Goal: Find specific page/section: Find specific page/section

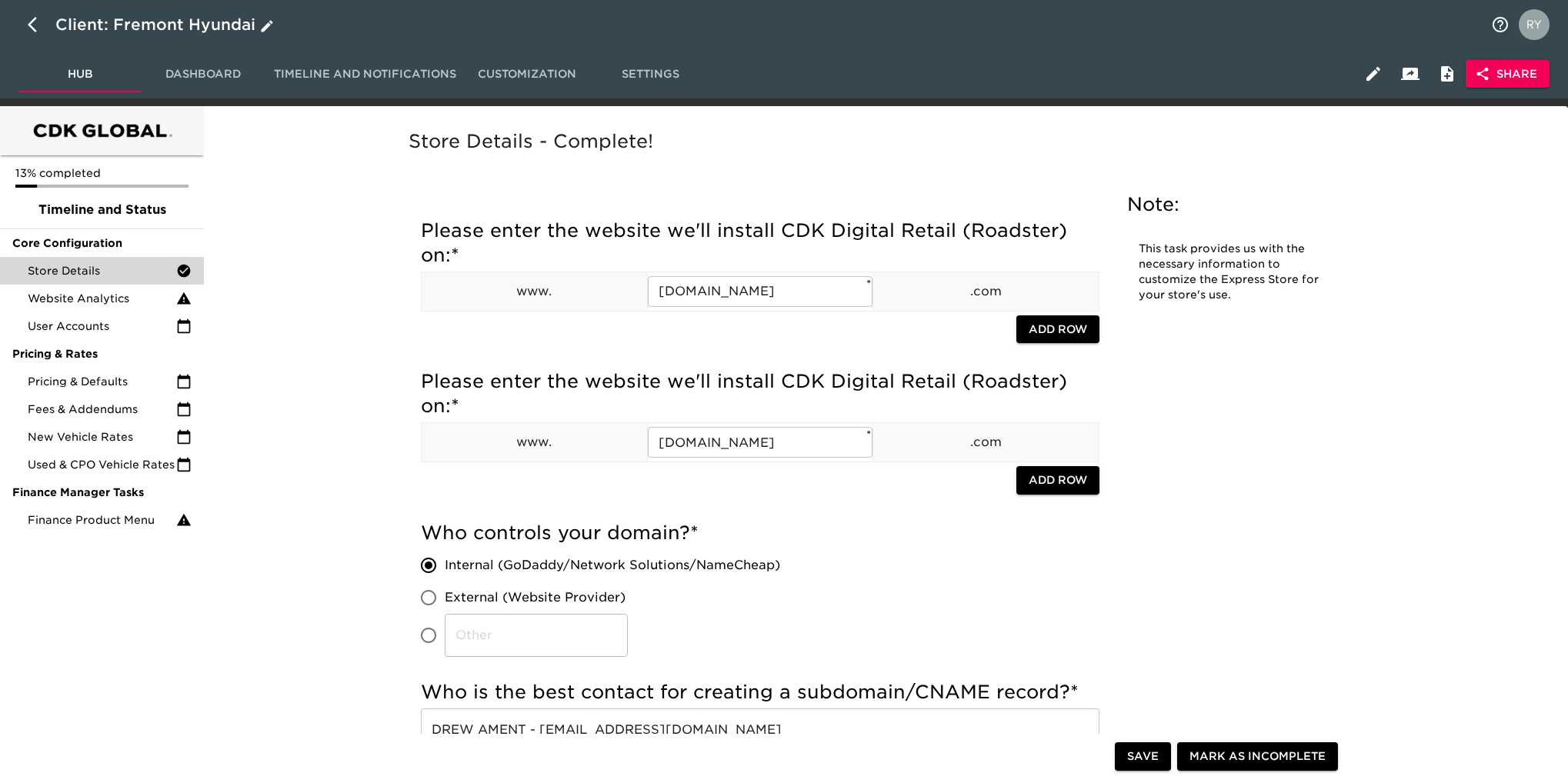
scroll to position [3351, 0]
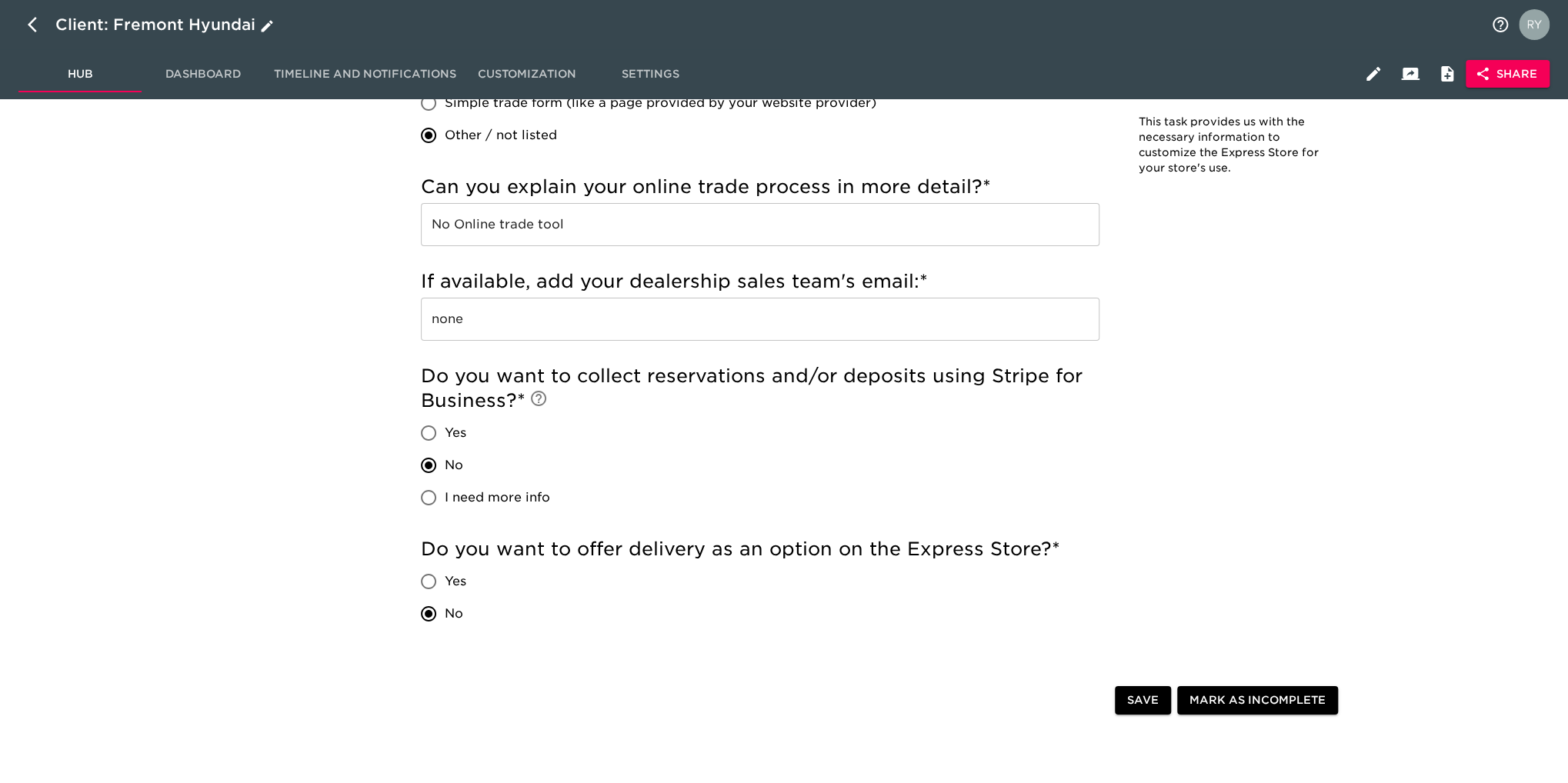
click at [30, 21] on icon "button" at bounding box center [36, 25] width 18 height 18
select select "10"
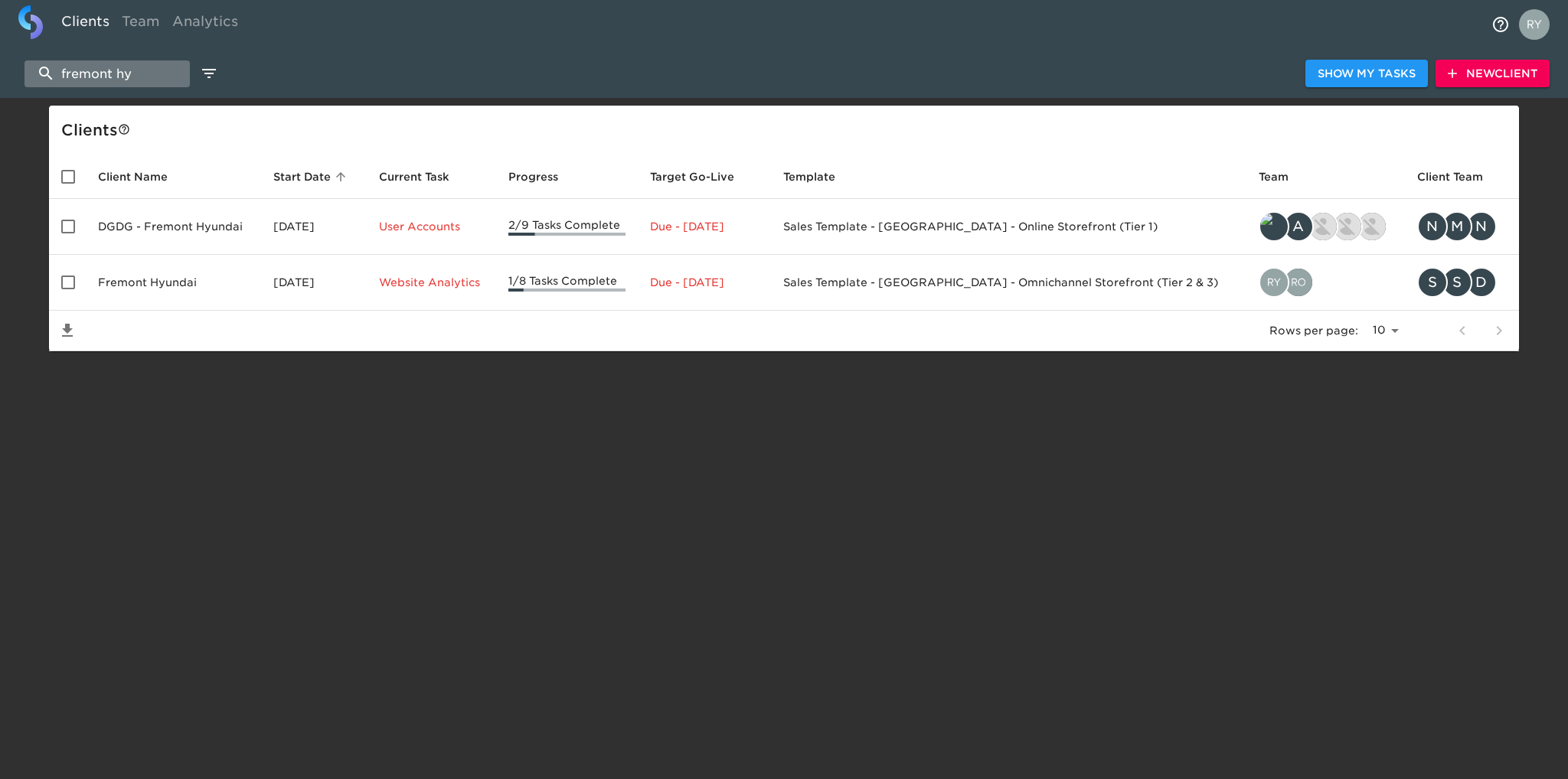
drag, startPoint x: 161, startPoint y: 68, endPoint x: 36, endPoint y: 72, distance: 125.1
click at [36, 72] on input "fremont hy" at bounding box center [107, 74] width 166 height 27
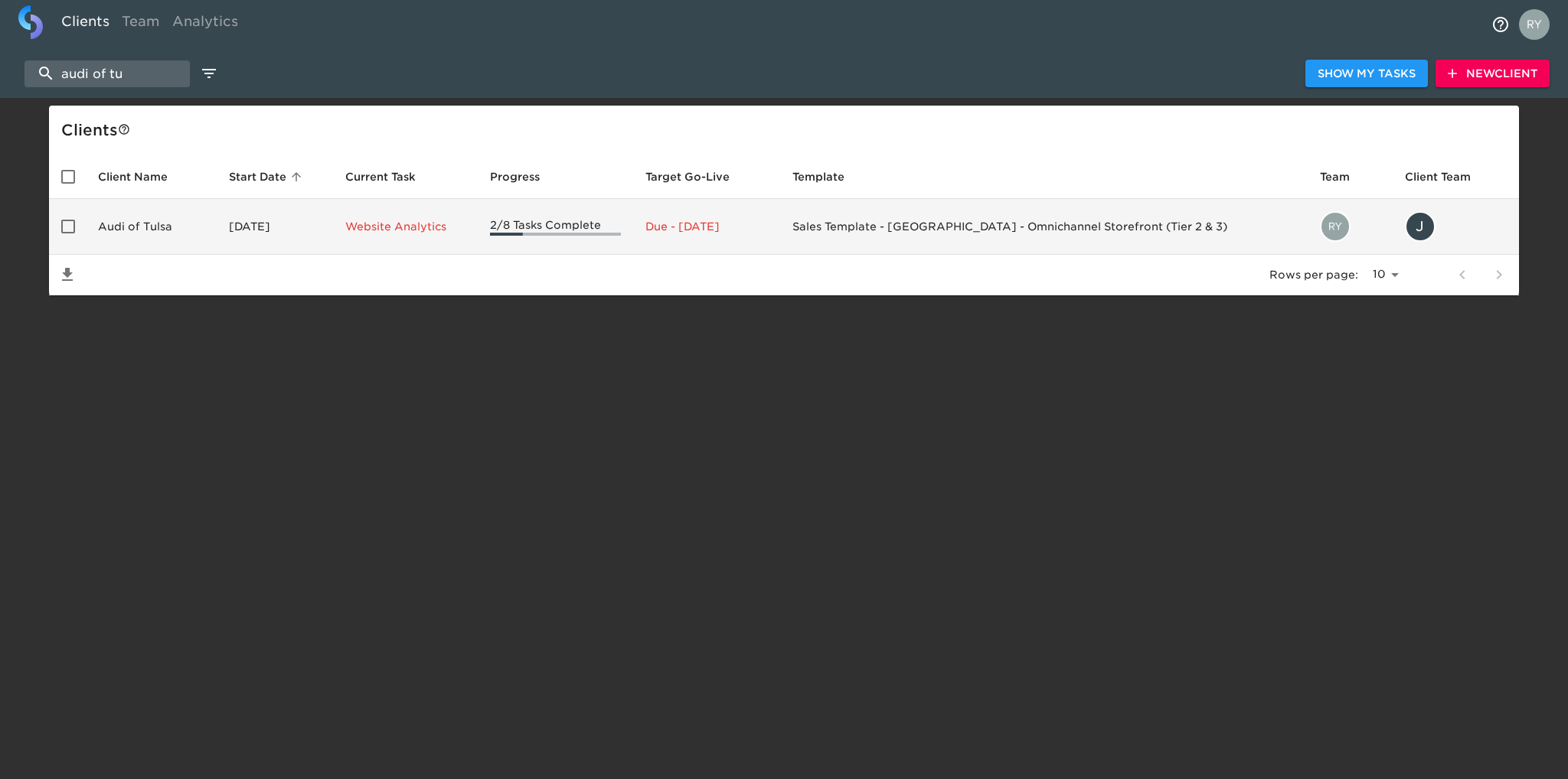
type input "audi of tu"
click at [147, 225] on td "Audi of Tulsa" at bounding box center [151, 227] width 131 height 56
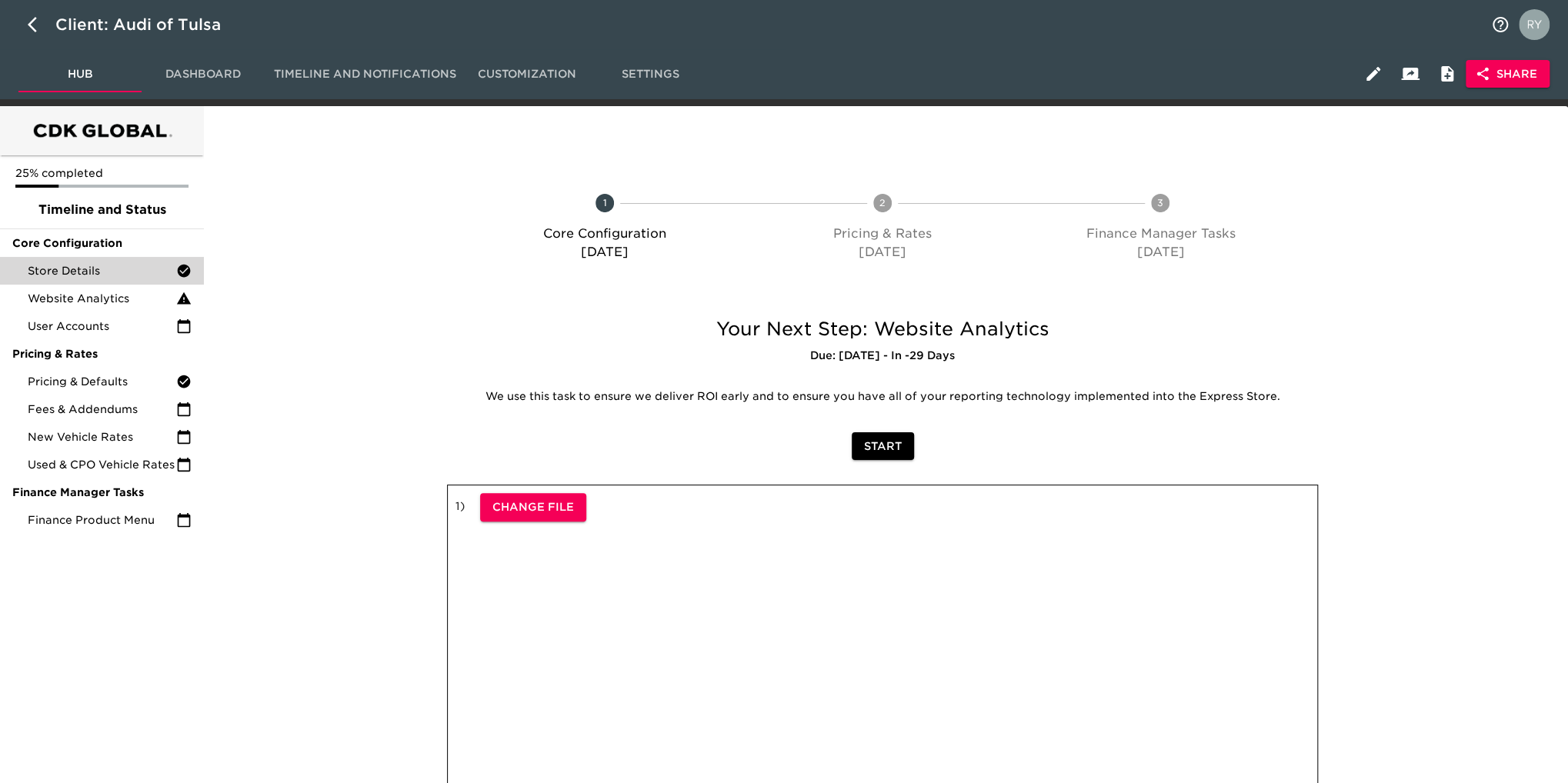
click at [94, 277] on span "Store Details" at bounding box center [101, 270] width 148 height 15
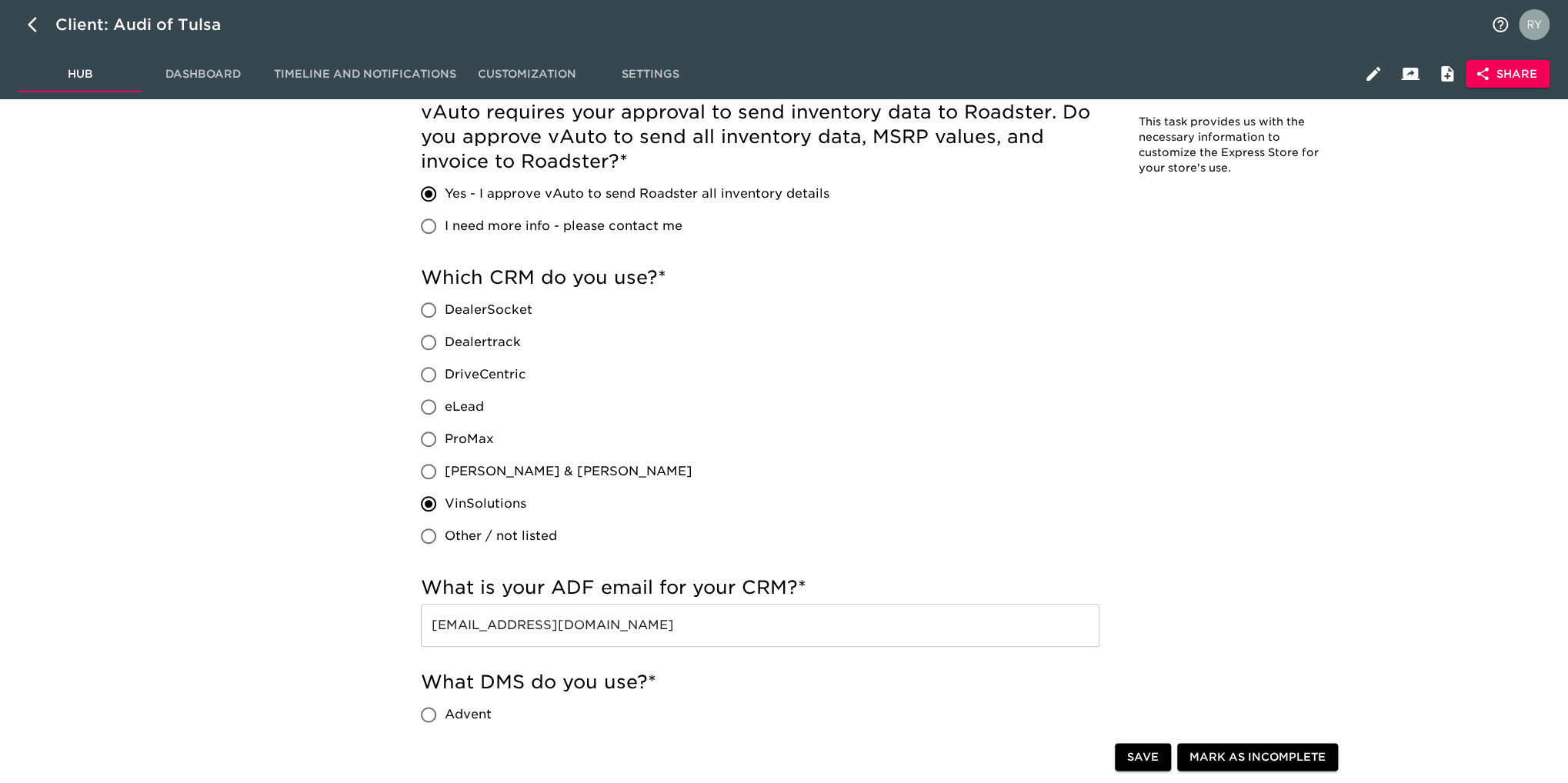
scroll to position [1000, 0]
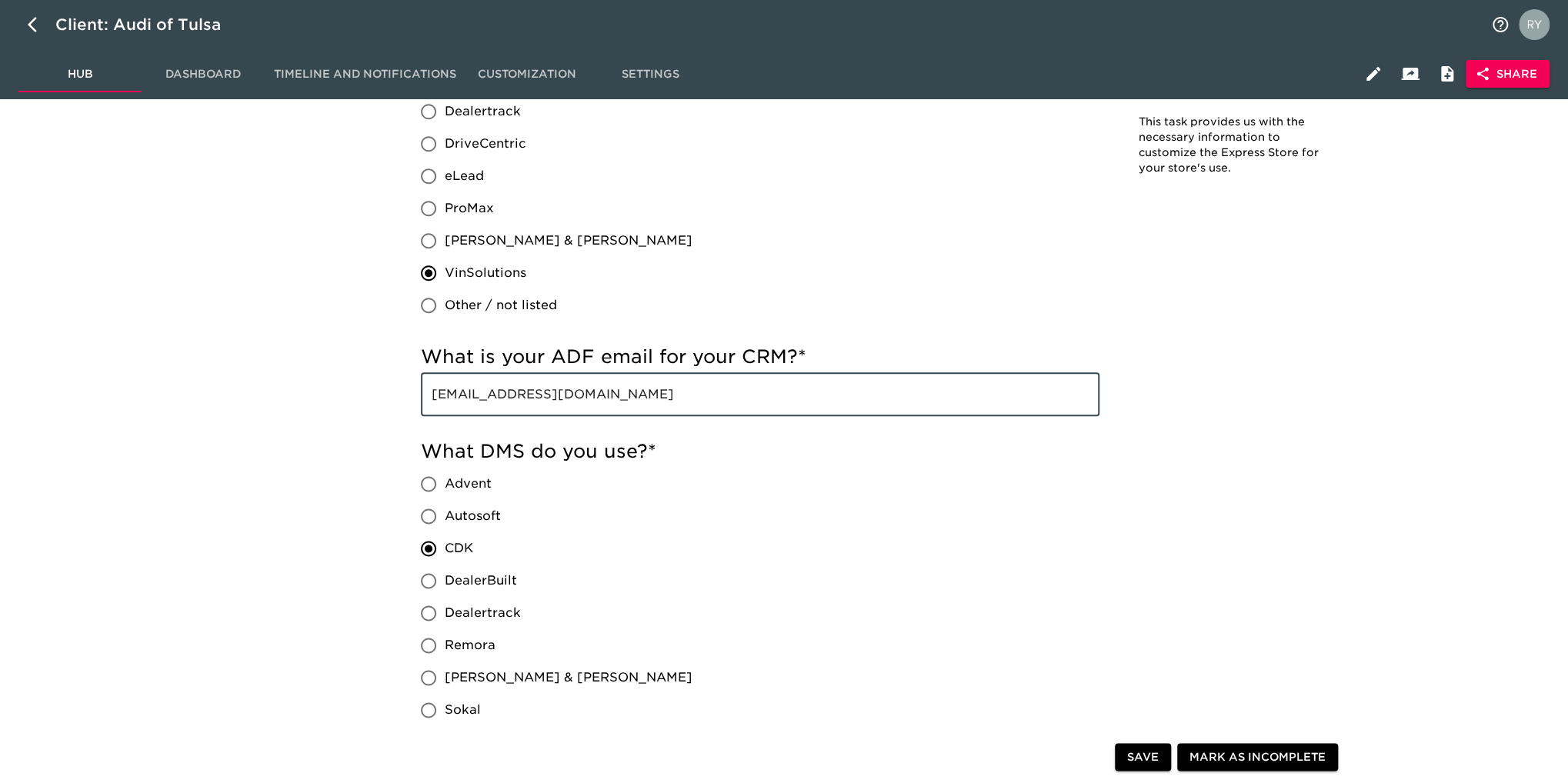
drag, startPoint x: 658, startPoint y: 404, endPoint x: 415, endPoint y: 414, distance: 243.2
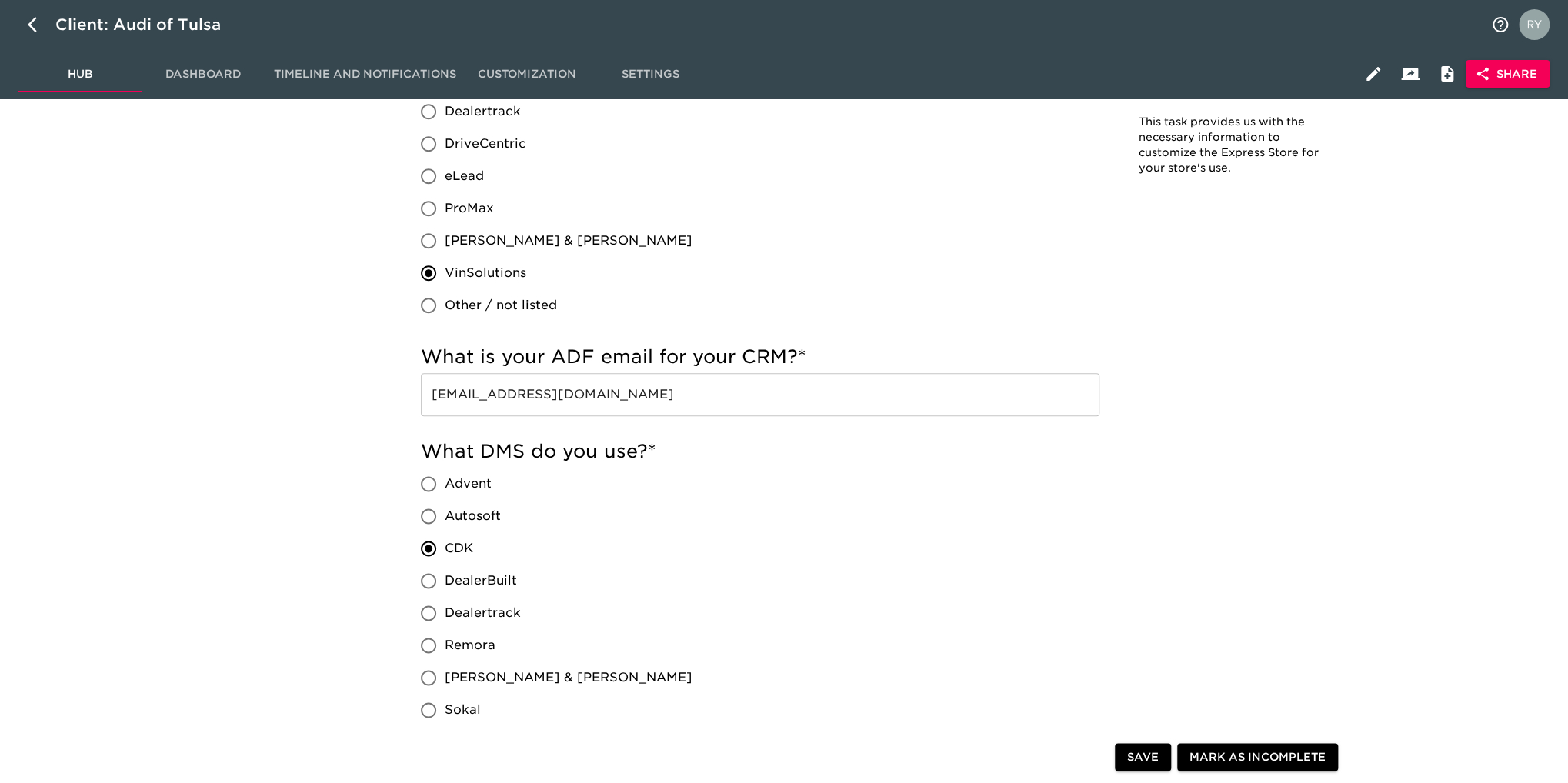
click at [905, 259] on div "Which CRM do you use? * DealerSocket Dealertrack DriveCentric eLead ProMax [PER…" at bounding box center [759, 178] width 678 height 287
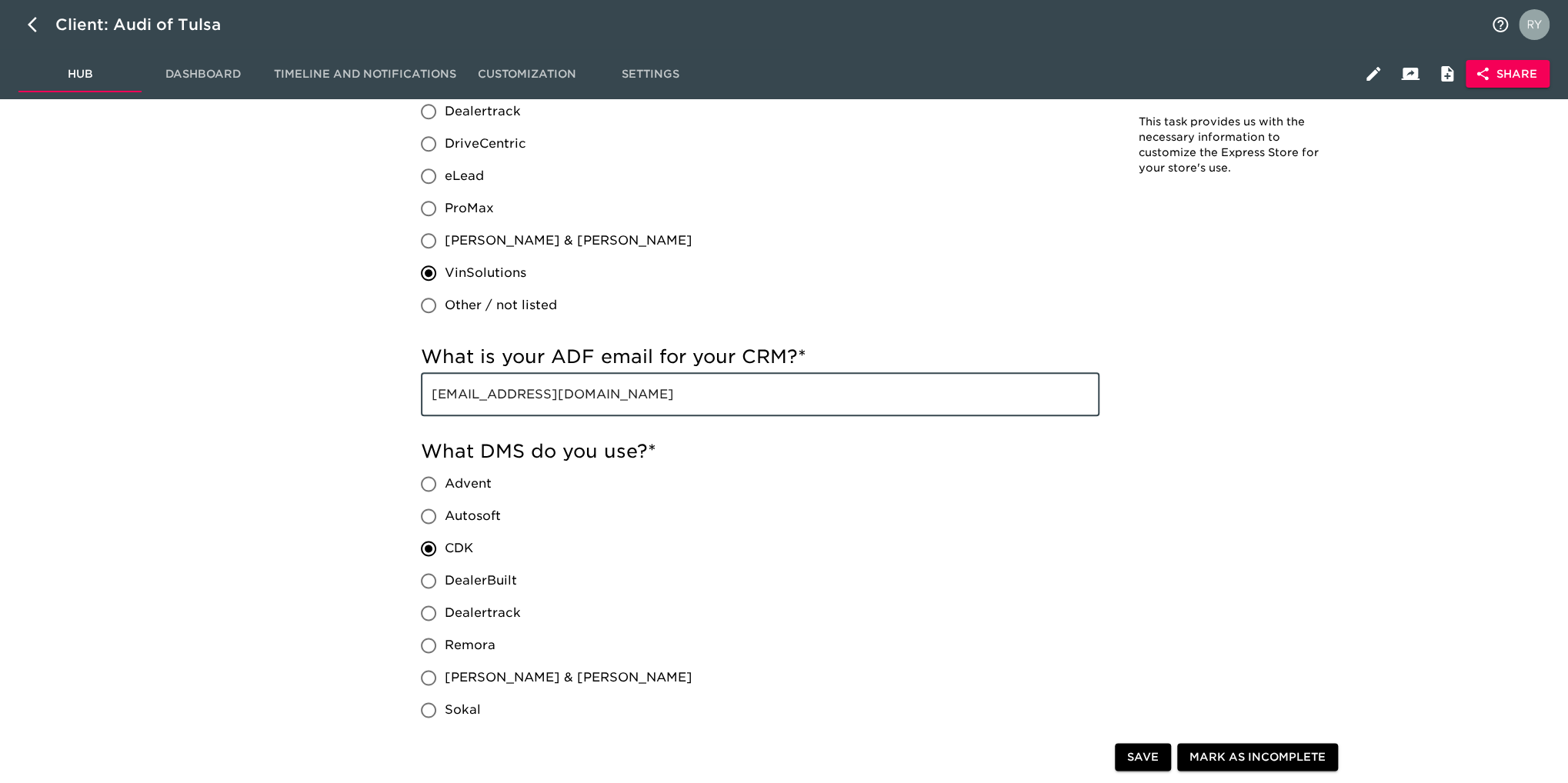
drag, startPoint x: 613, startPoint y: 396, endPoint x: 400, endPoint y: 403, distance: 213.1
